Goal: Information Seeking & Learning: Learn about a topic

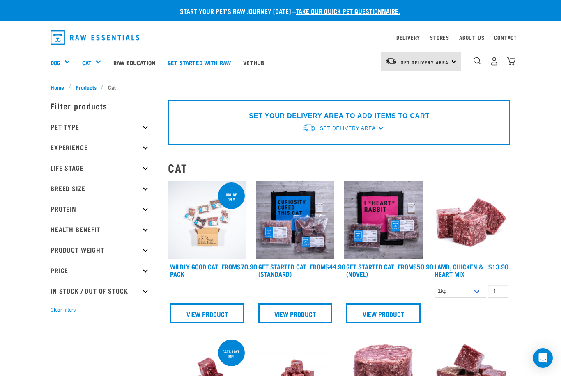
click at [262, 60] on link "Vethub" at bounding box center [253, 62] width 33 height 33
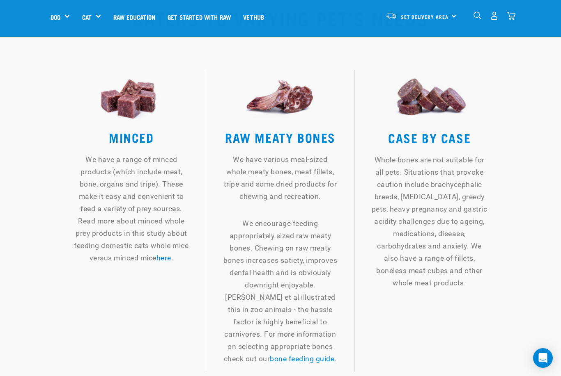
scroll to position [1101, 0]
click at [171, 254] on link "here" at bounding box center [163, 258] width 15 height 8
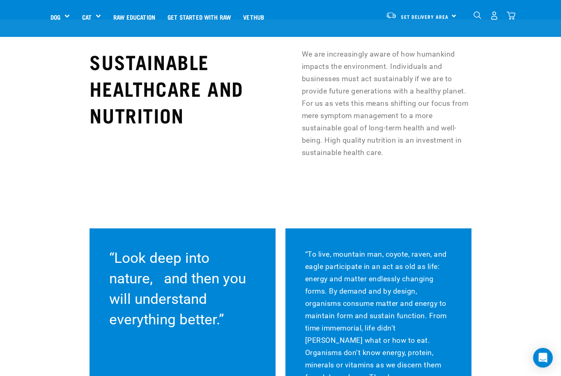
scroll to position [6587, 0]
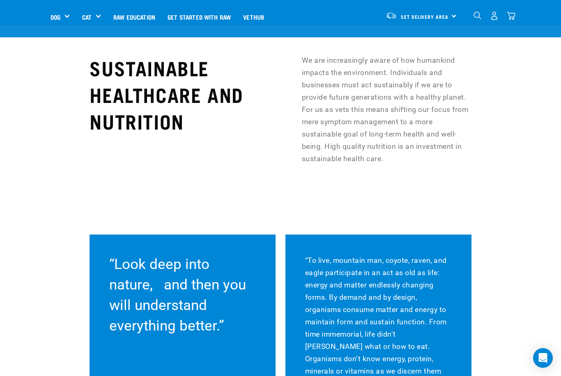
click at [203, 15] on link "Get started with Raw" at bounding box center [199, 16] width 76 height 33
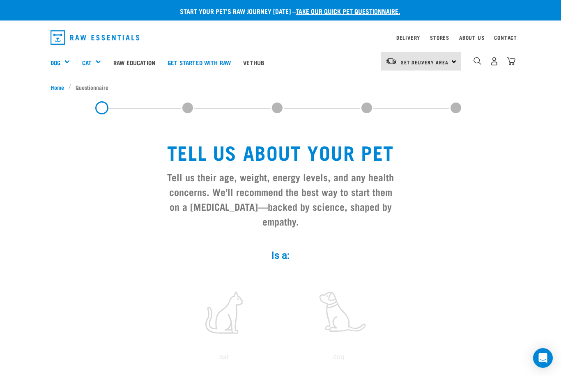
click at [0, 0] on div "Shop All Cat" at bounding box center [0, 0] width 0 height 0
click at [0, 0] on div "Green Tripe" at bounding box center [0, 0] width 0 height 0
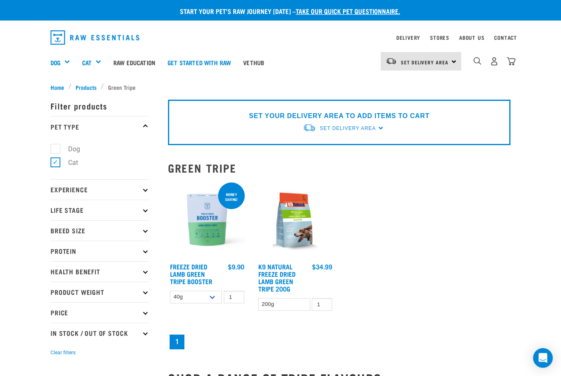
click at [0, 0] on h5 "Shop All Cat" at bounding box center [0, 0] width 0 height 0
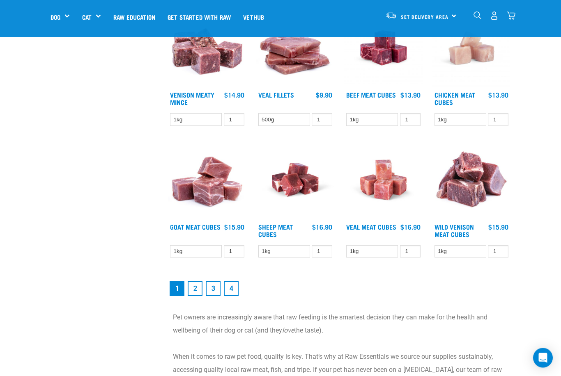
scroll to position [961, 0]
click at [193, 296] on link "2" at bounding box center [195, 289] width 15 height 15
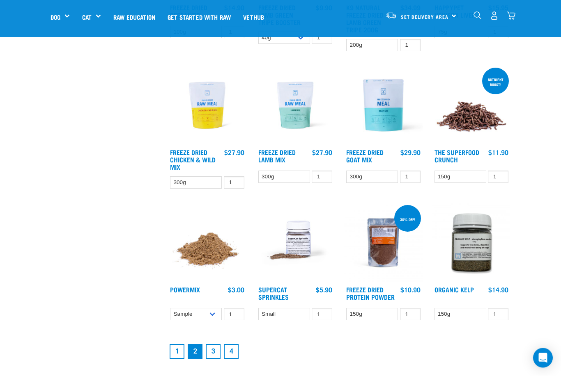
scroll to position [872, 0]
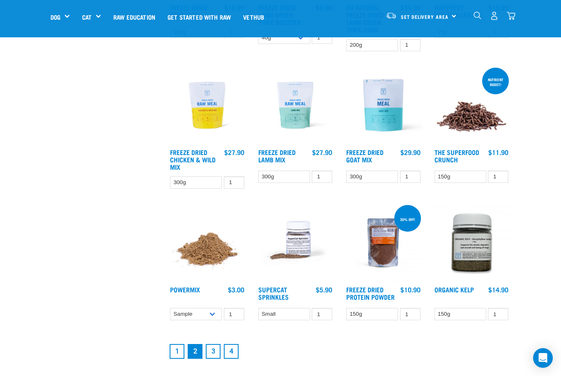
click at [210, 351] on link "3" at bounding box center [213, 351] width 15 height 15
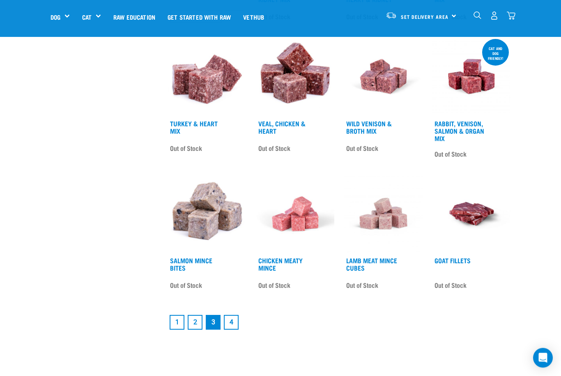
scroll to position [928, 0]
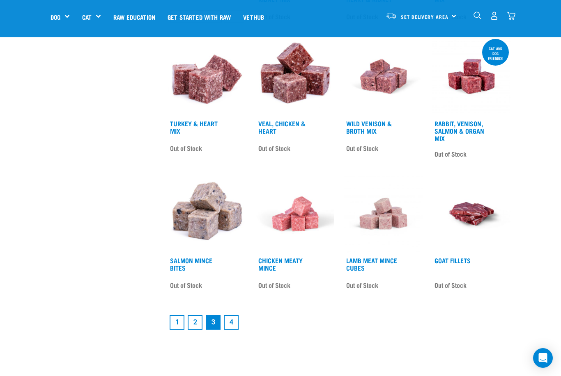
click at [230, 323] on link "4" at bounding box center [231, 322] width 15 height 15
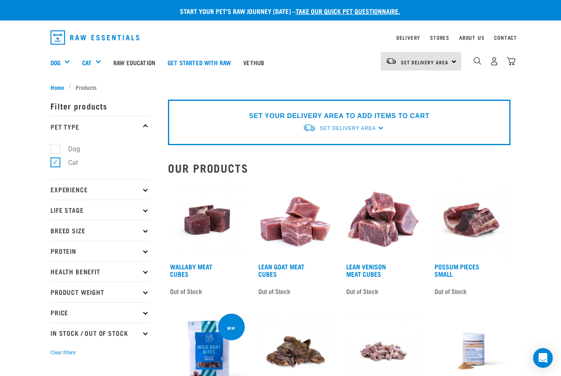
click at [138, 64] on link "Raw Education" at bounding box center [134, 62] width 54 height 33
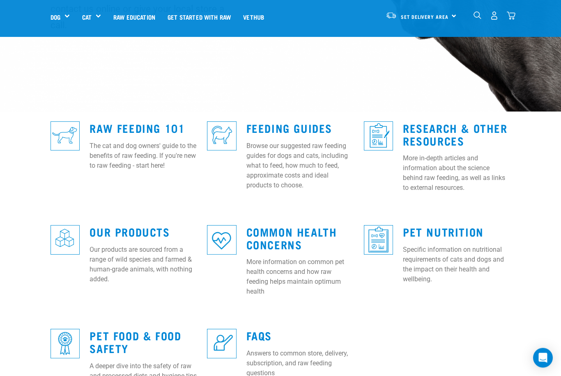
scroll to position [164, 0]
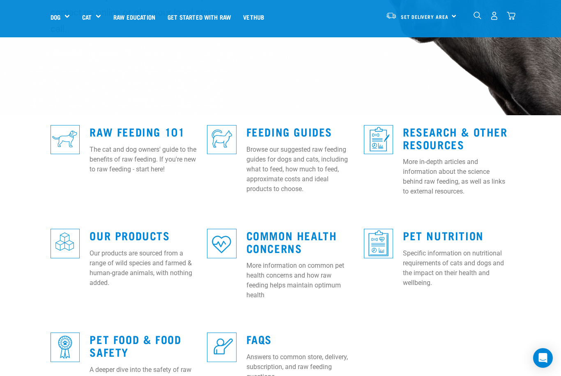
click at [277, 128] on link "Feeding Guides" at bounding box center [289, 131] width 86 height 6
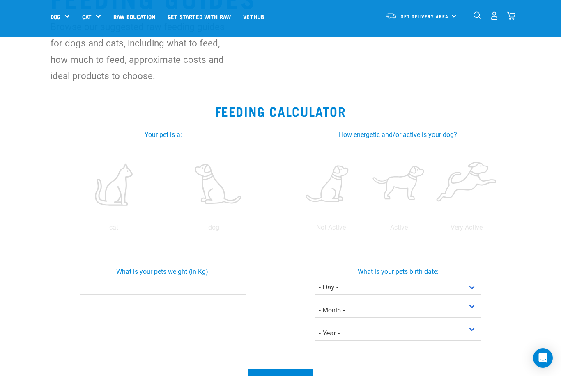
scroll to position [71, 0]
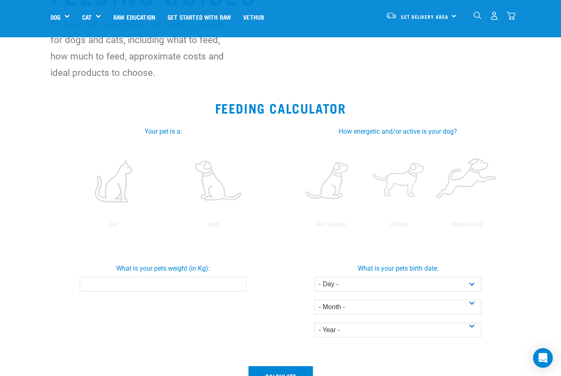
click at [119, 192] on label at bounding box center [113, 182] width 97 height 70
click at [64, 227] on input "radio" at bounding box center [64, 227] width 0 height 0
radio input "true"
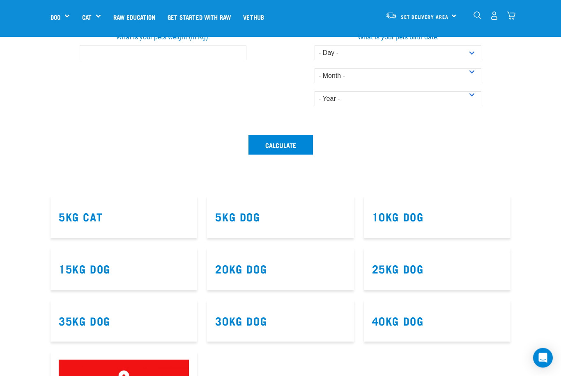
scroll to position [302, 0]
click at [89, 217] on link "5kg Cat" at bounding box center [81, 216] width 44 height 6
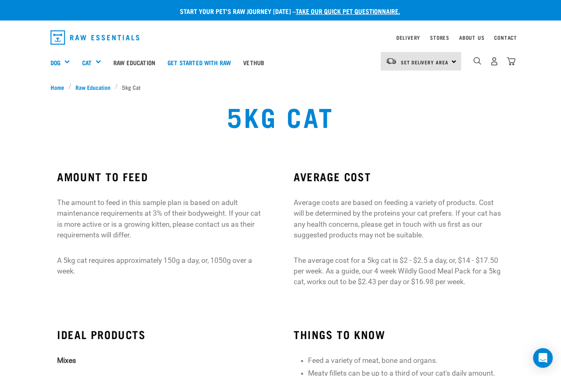
click at [0, 0] on h5 "Shop All Cat" at bounding box center [0, 0] width 0 height 0
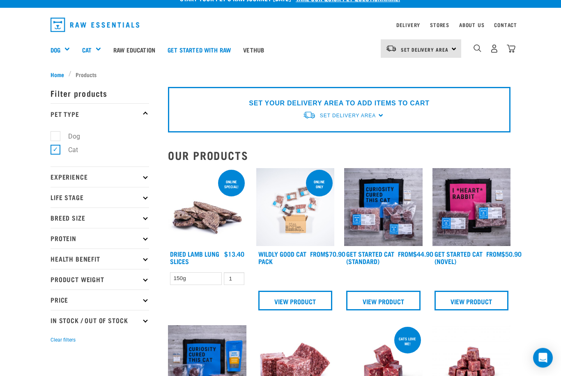
scroll to position [13, 0]
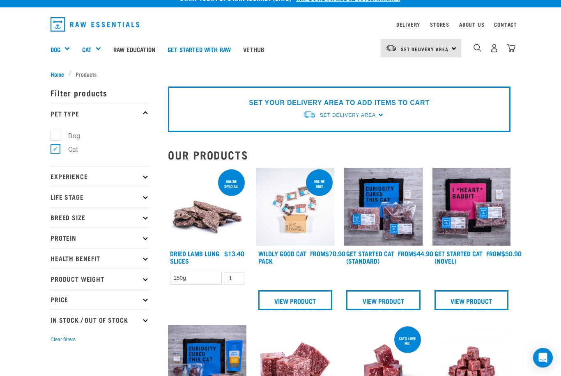
click at [64, 239] on p "Protein" at bounding box center [99, 238] width 99 height 21
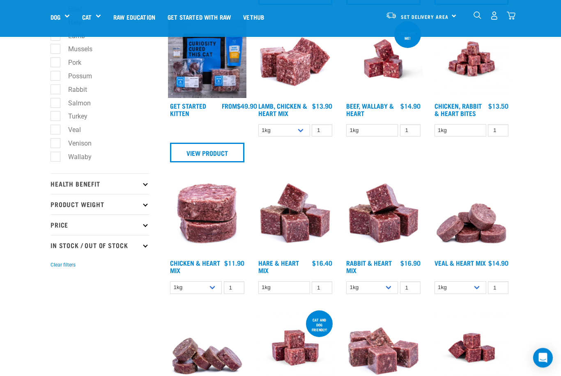
scroll to position [260, 0]
click at [62, 185] on p "Health Benefit" at bounding box center [99, 184] width 99 height 21
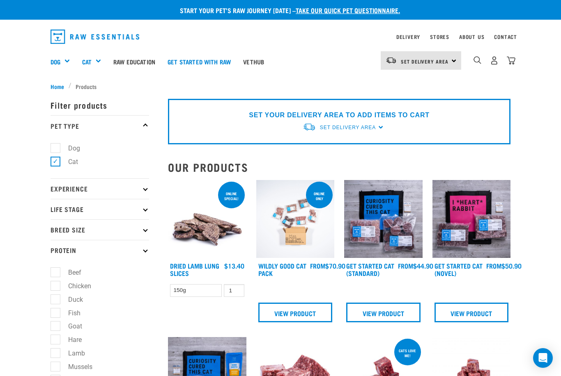
scroll to position [0, 0]
